Goal: Task Accomplishment & Management: Use online tool/utility

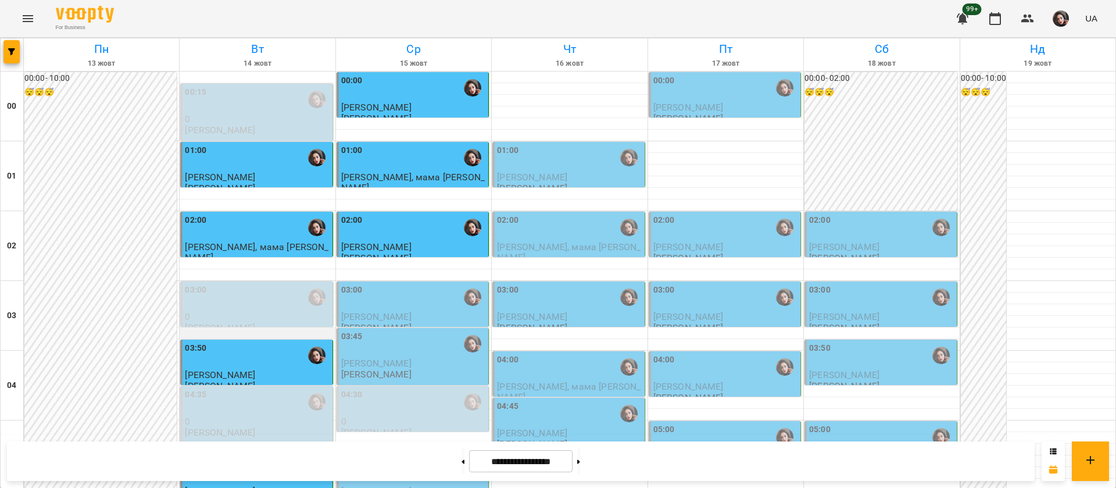
scroll to position [87, 0]
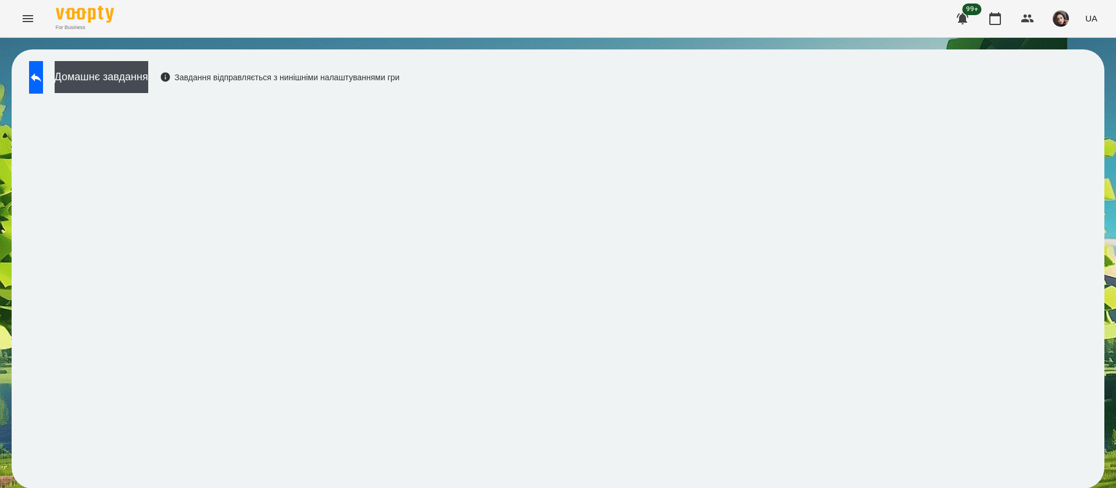
click at [145, 80] on button "Домашнє завдання" at bounding box center [102, 77] width 94 height 32
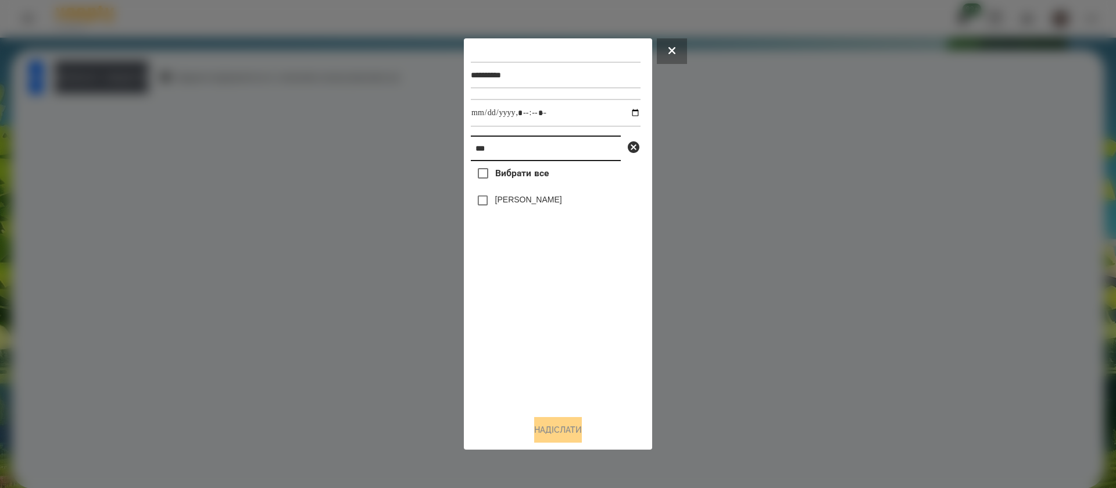
drag, startPoint x: 499, startPoint y: 152, endPoint x: 432, endPoint y: 151, distance: 66.3
click at [432, 151] on div "**********" at bounding box center [558, 244] width 1116 height 488
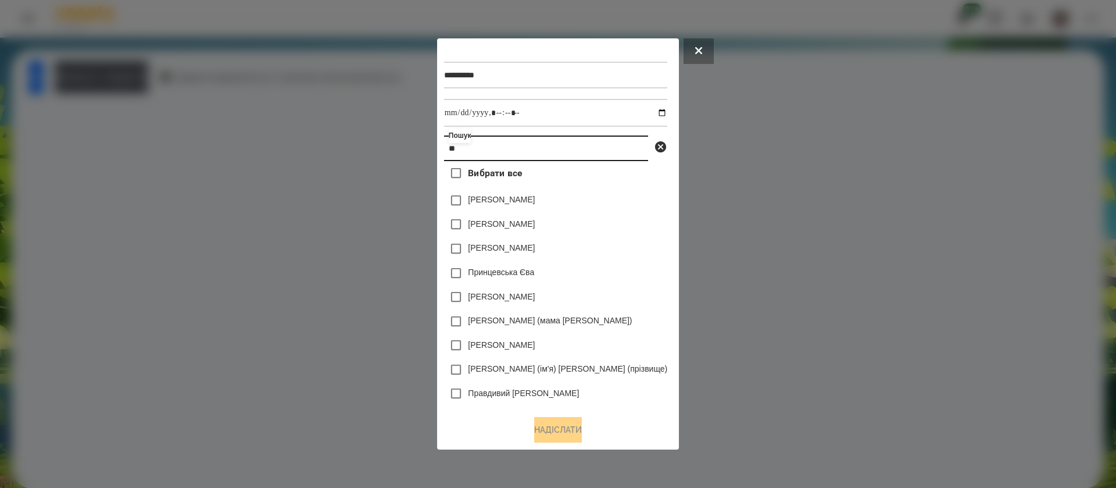
type input "*"
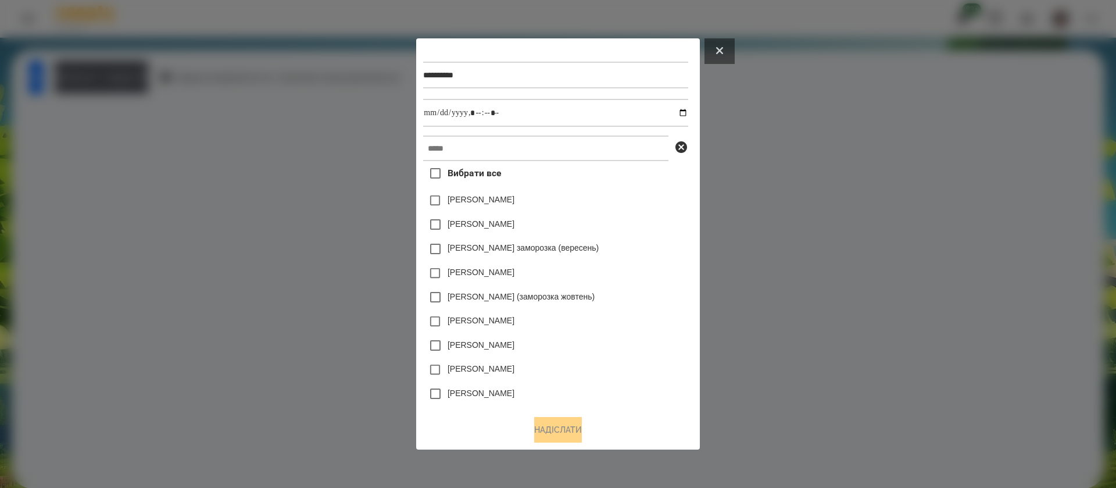
click at [723, 51] on icon at bounding box center [719, 50] width 7 height 7
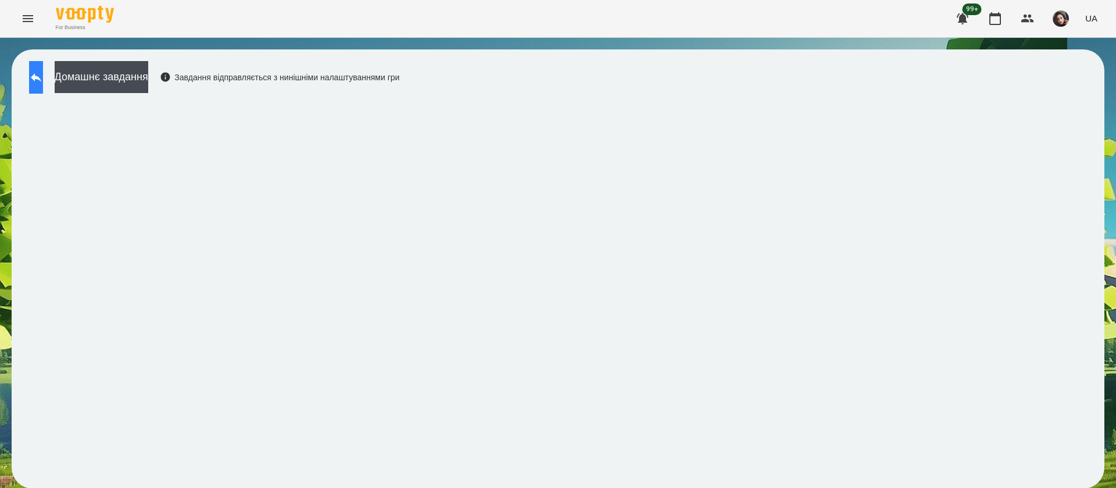
click at [39, 90] on button at bounding box center [36, 77] width 14 height 33
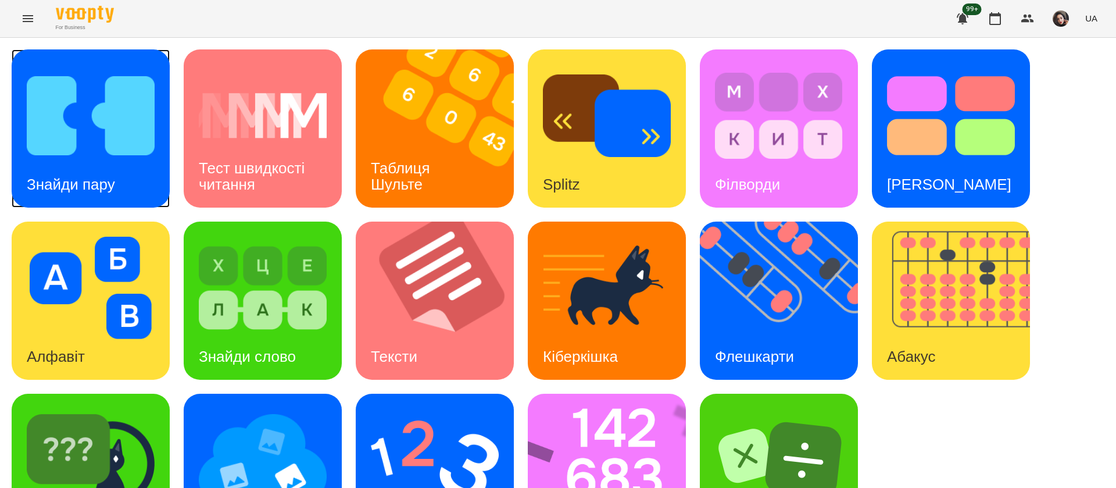
click at [108, 147] on img at bounding box center [91, 116] width 128 height 102
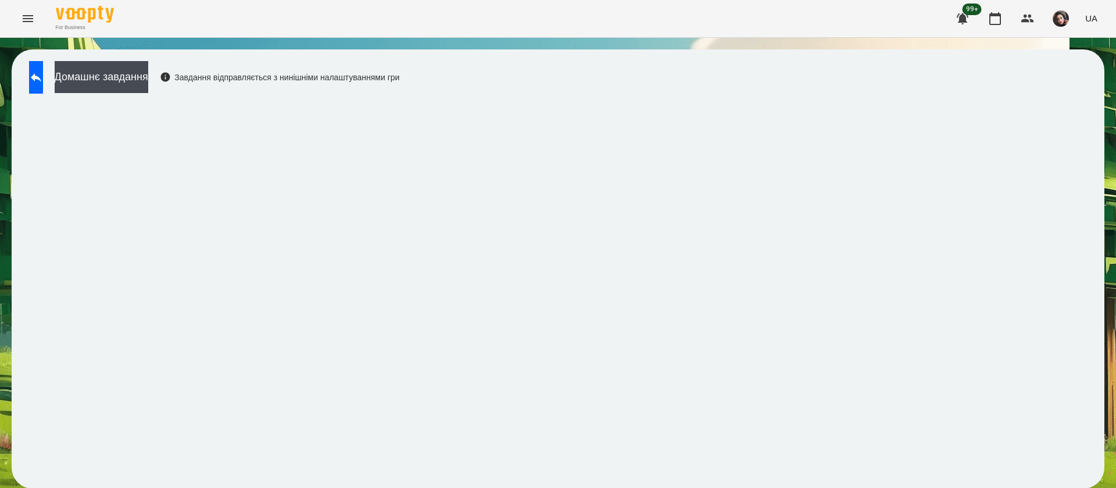
scroll to position [1, 0]
click at [675, 84] on div "Домашнє завдання Завдання відправляється з нинішніми налаштуваннями гри" at bounding box center [558, 268] width 1093 height 439
click at [43, 77] on button at bounding box center [36, 77] width 14 height 33
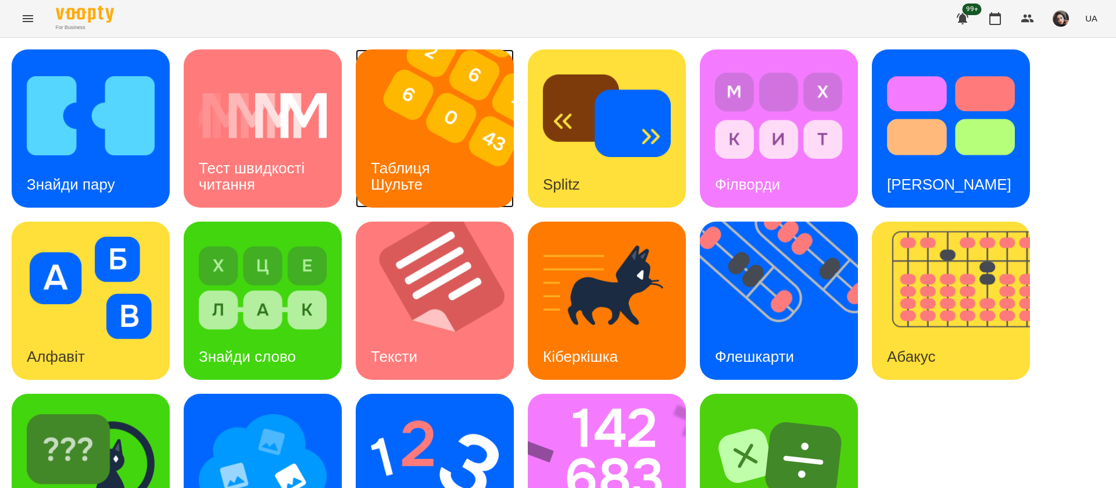
click at [443, 171] on div "Таблиця Шульте" at bounding box center [403, 176] width 94 height 62
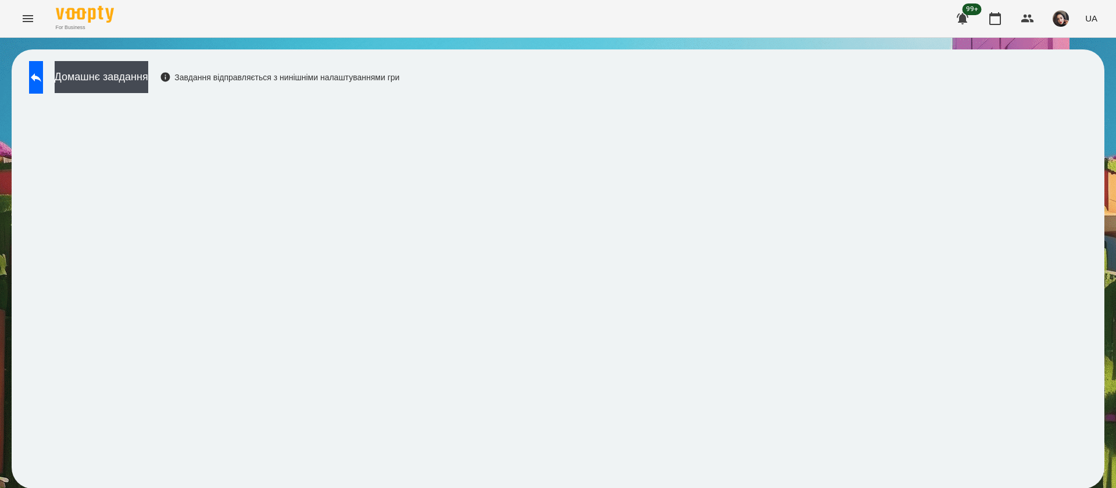
click at [28, 76] on div "Домашнє завдання Завдання відправляється з нинішніми налаштуваннями гри" at bounding box center [211, 80] width 376 height 38
click at [43, 84] on button at bounding box center [36, 77] width 14 height 33
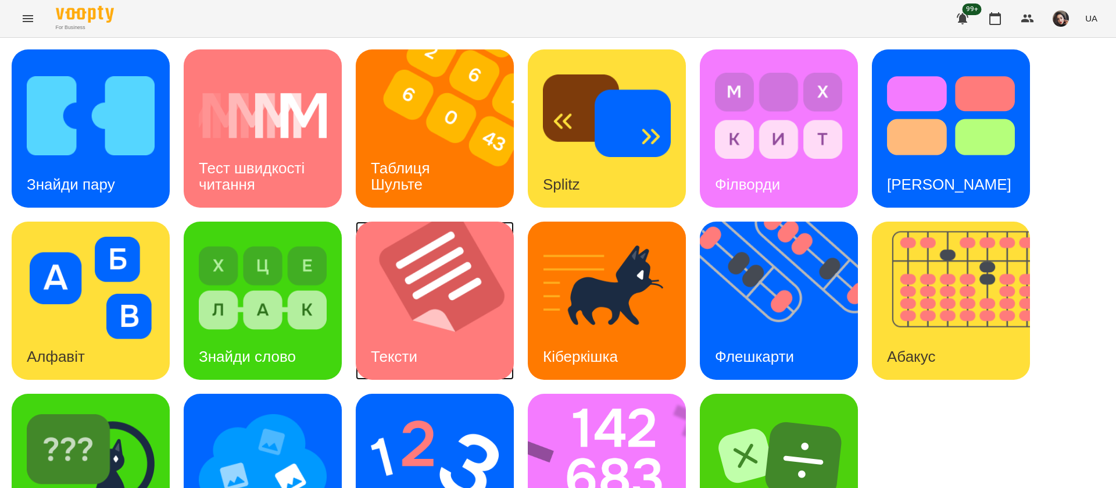
click at [413, 325] on img at bounding box center [442, 300] width 173 height 158
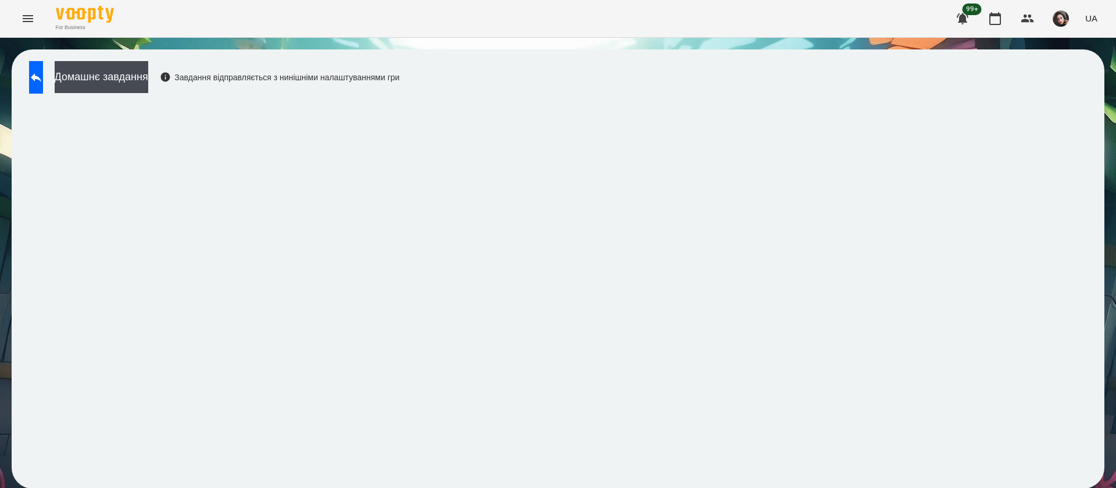
scroll to position [1, 0]
click at [41, 77] on icon at bounding box center [36, 77] width 10 height 9
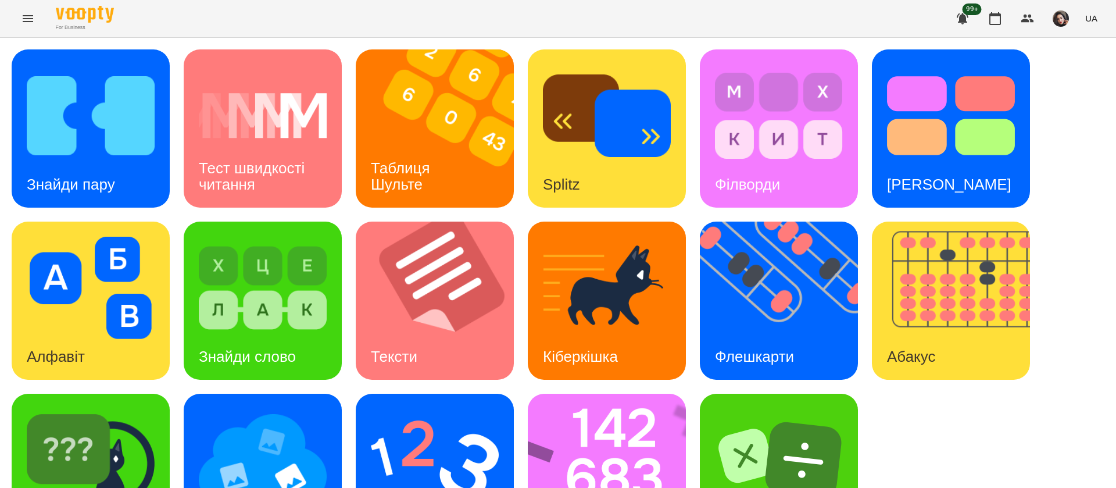
click at [918, 412] on div "Знайди пару Тест швидкості читання Таблиця Шульте Splitz Філворди Тест Струпа А…" at bounding box center [558, 300] width 1093 height 502
click at [277, 409] on img at bounding box center [263, 460] width 128 height 102
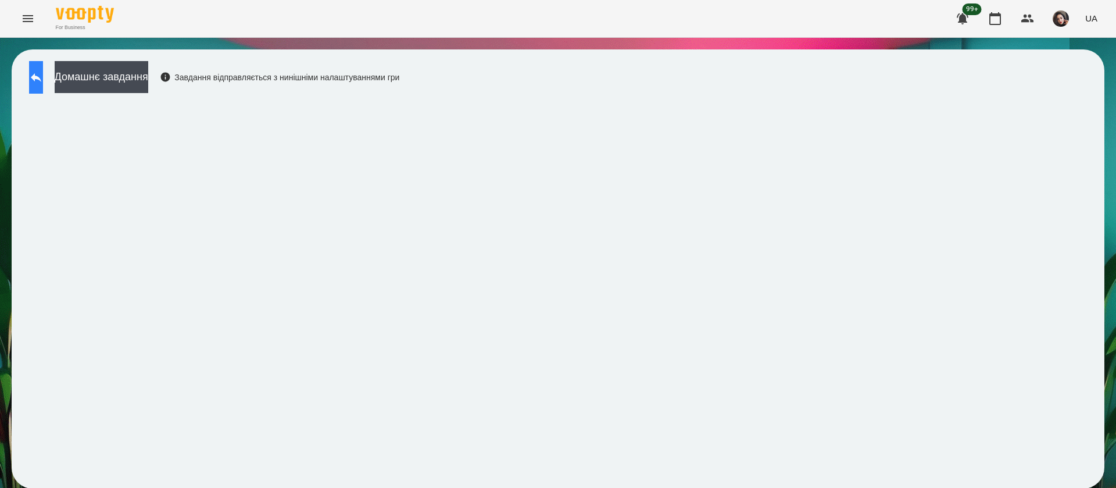
click at [43, 81] on icon at bounding box center [36, 77] width 14 height 14
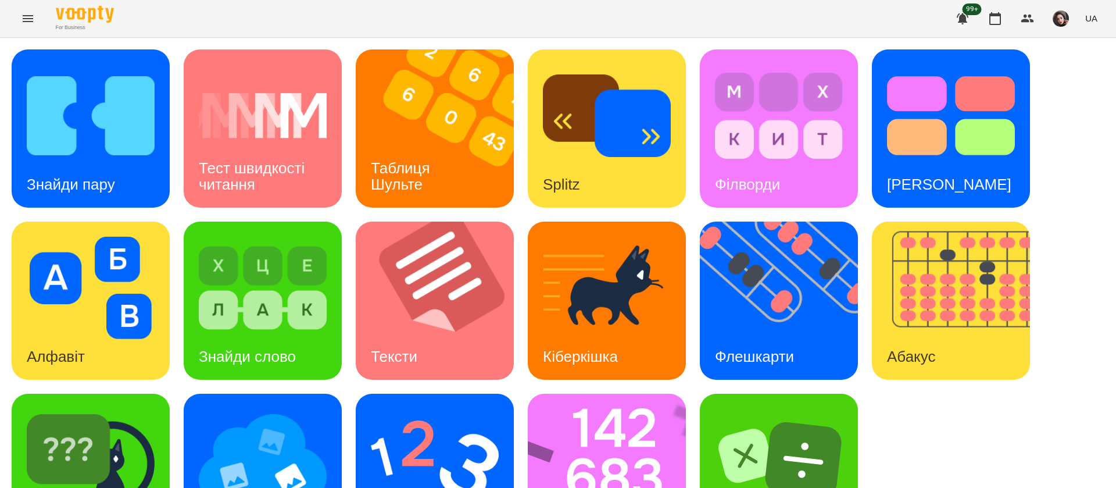
scroll to position [76, 0]
click at [979, 162] on div "Тест Струпа" at bounding box center [949, 185] width 155 height 46
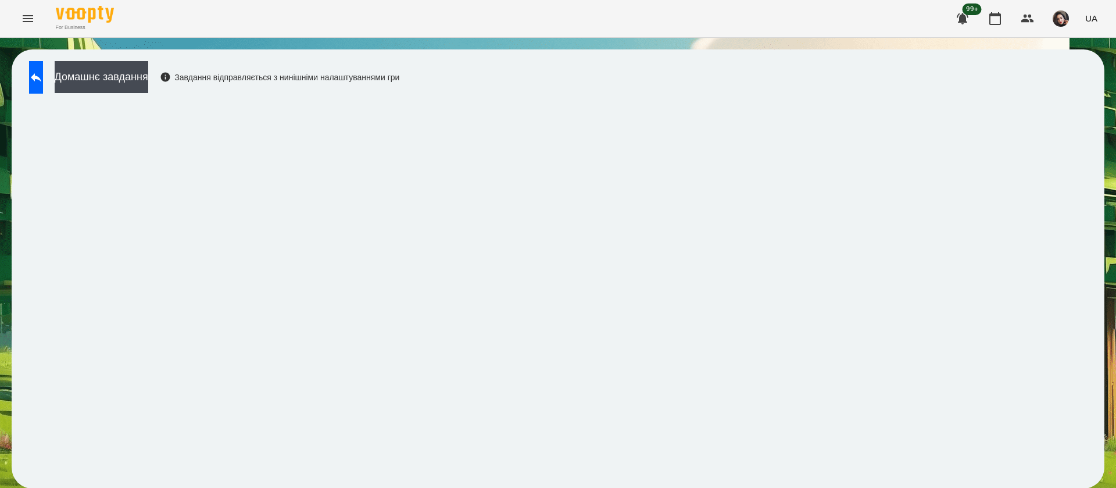
scroll to position [1, 0]
click at [43, 84] on button at bounding box center [36, 77] width 14 height 33
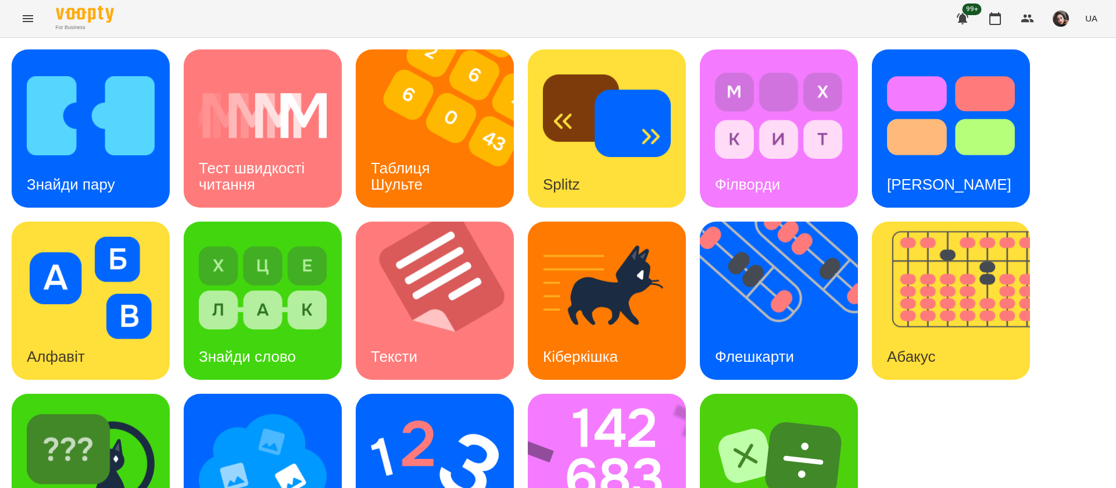
scroll to position [76, 0]
click at [125, 423] on img at bounding box center [91, 460] width 128 height 102
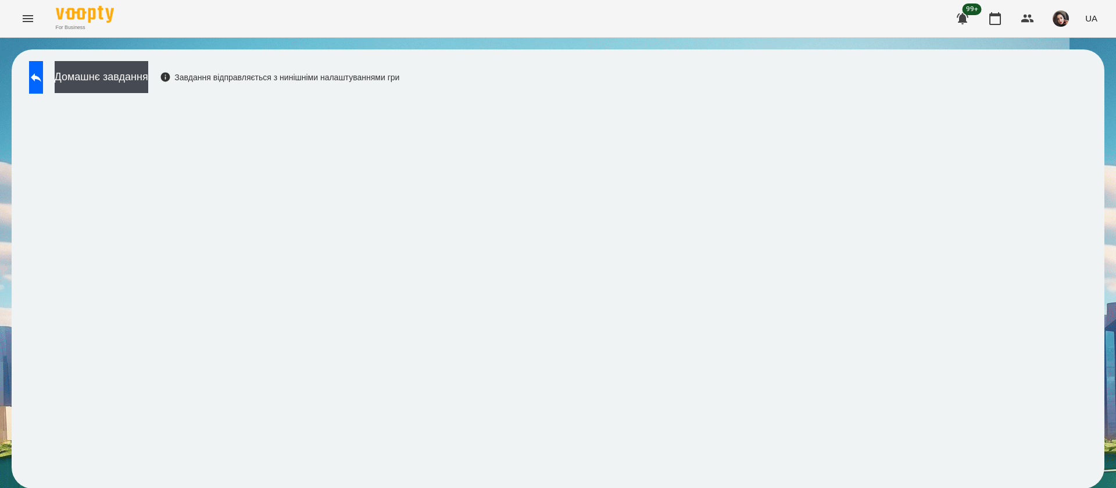
scroll to position [1, 0]
click at [43, 81] on icon at bounding box center [36, 77] width 14 height 14
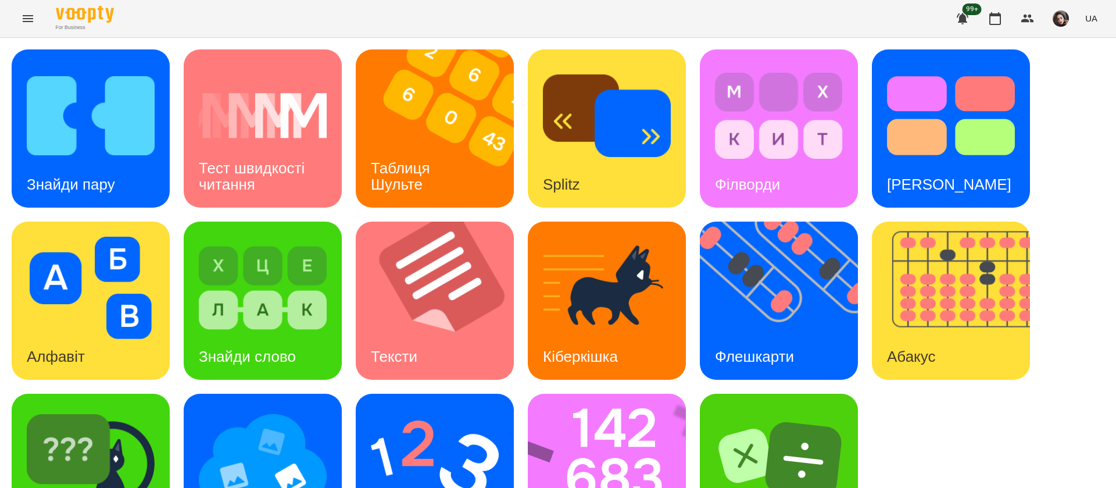
scroll to position [76, 0]
